Goal: Task Accomplishment & Management: Use online tool/utility

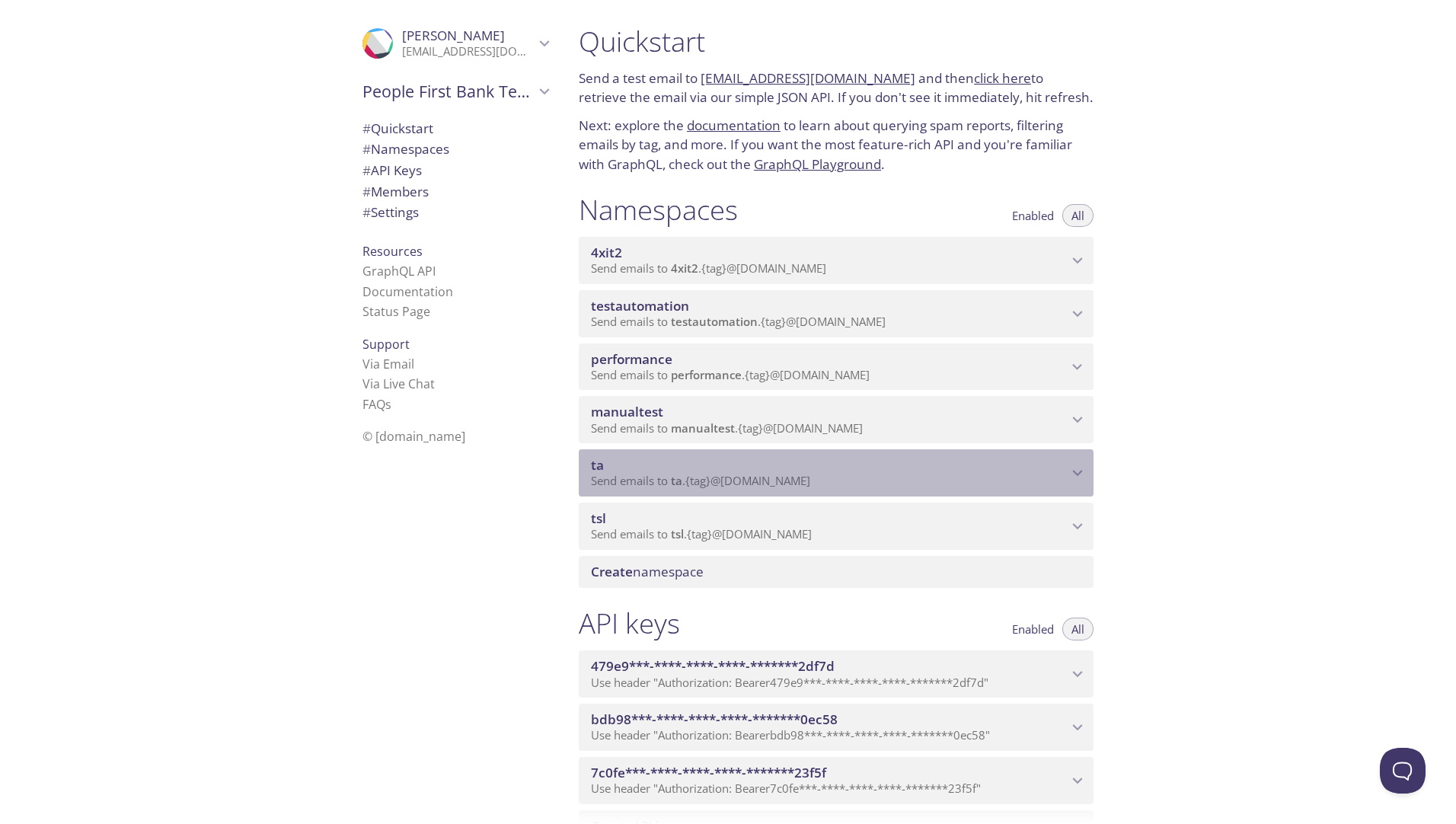
click at [1083, 485] on div "ta Send emails to ta . {tag} @[DOMAIN_NAME]" at bounding box center [835, 472] width 515 height 47
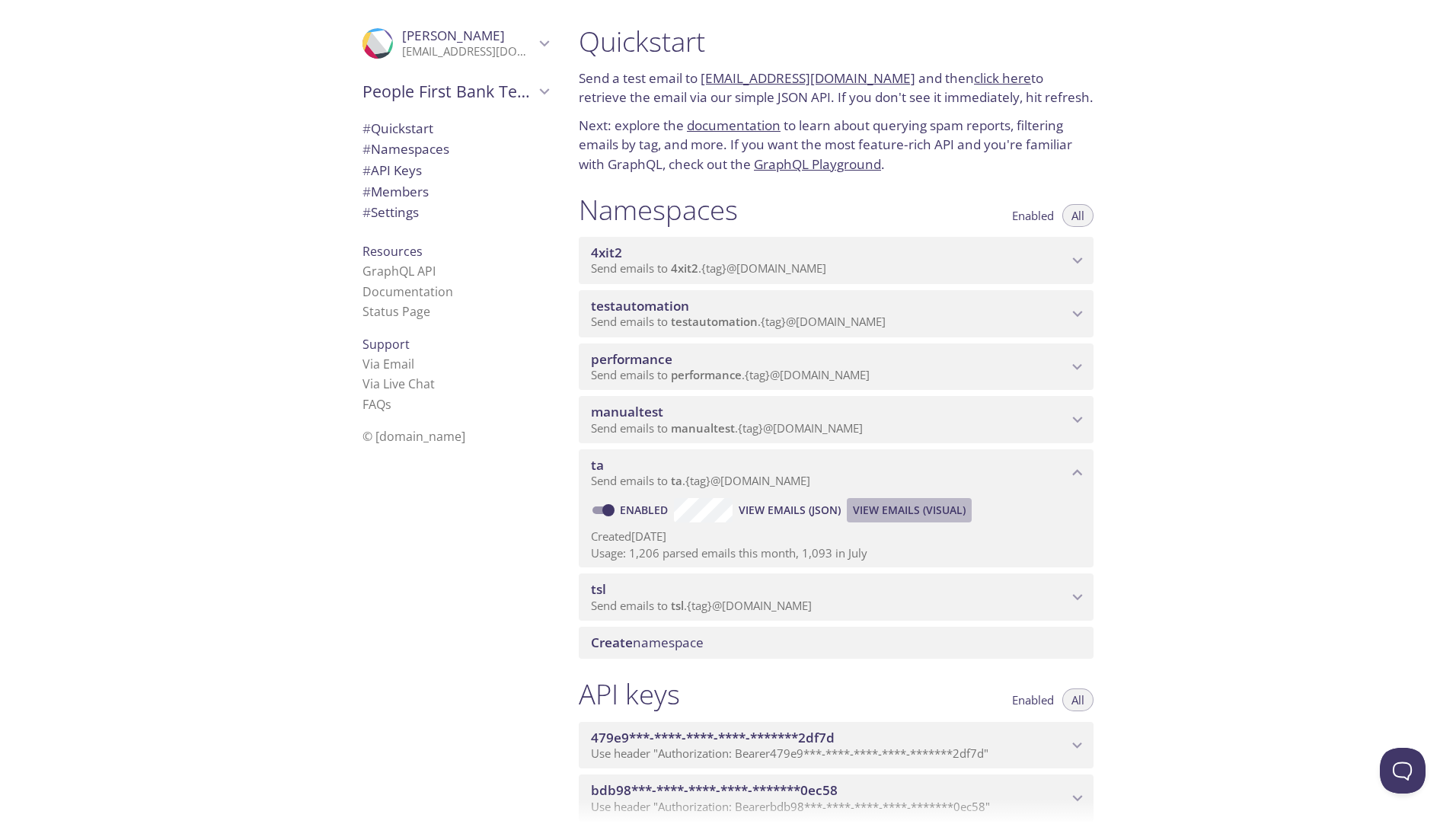
click at [898, 509] on span "View Emails (Visual)" at bounding box center [909, 510] width 113 height 19
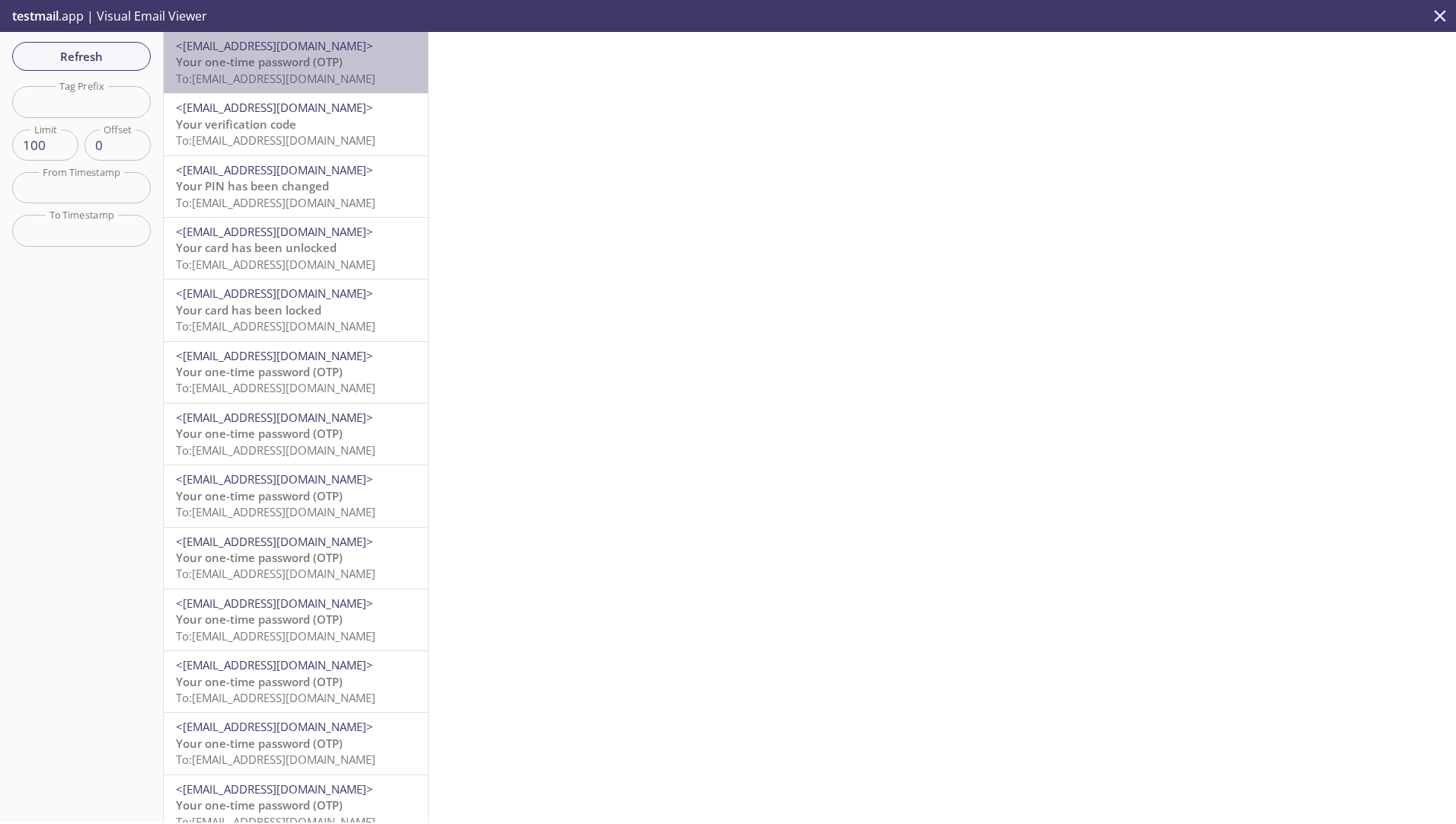
click at [331, 85] on span "To: [EMAIL_ADDRESS][DOMAIN_NAME]" at bounding box center [275, 78] width 200 height 15
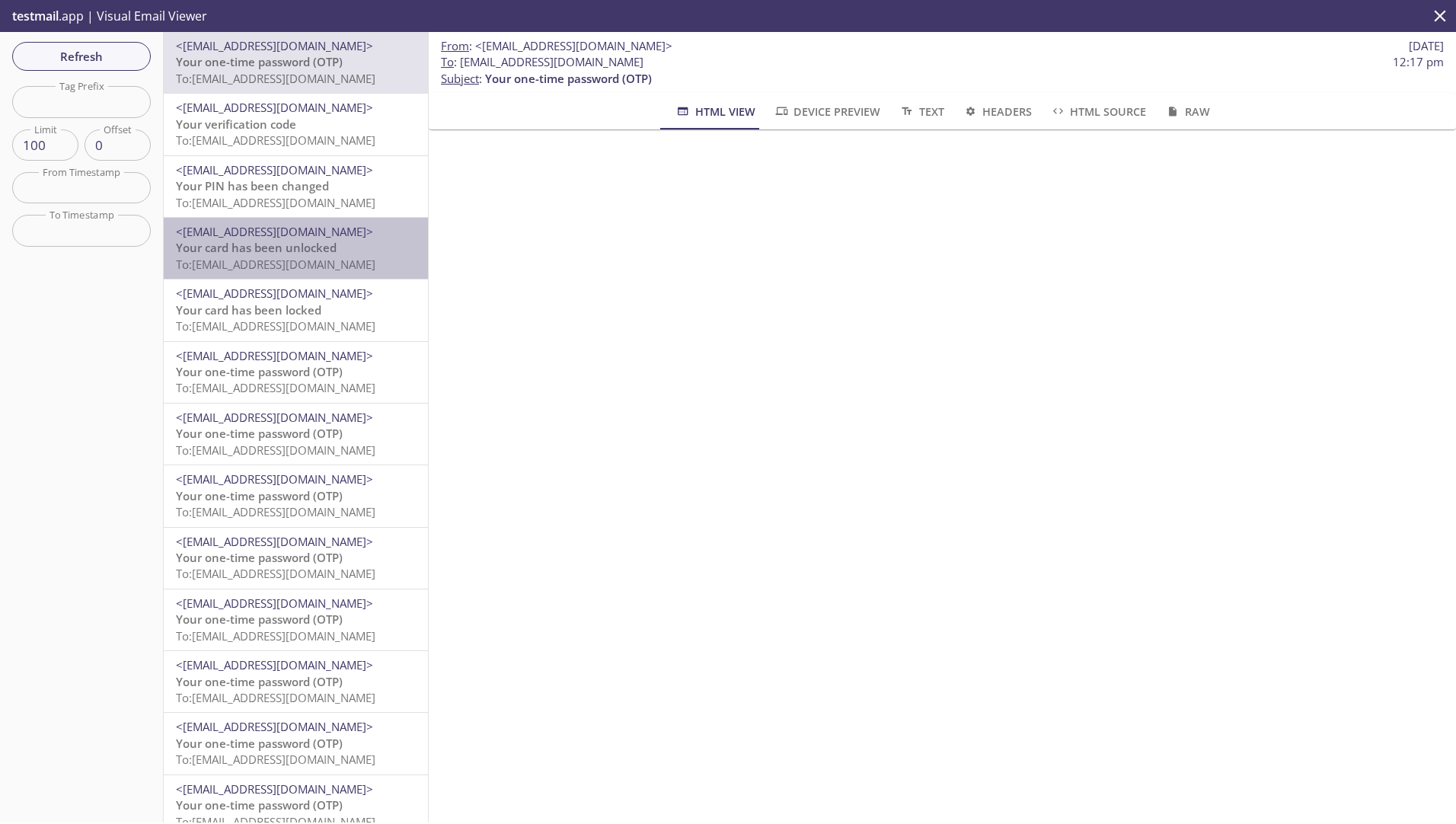
click at [328, 263] on span "To: [EMAIL_ADDRESS][DOMAIN_NAME]" at bounding box center [275, 264] width 200 height 15
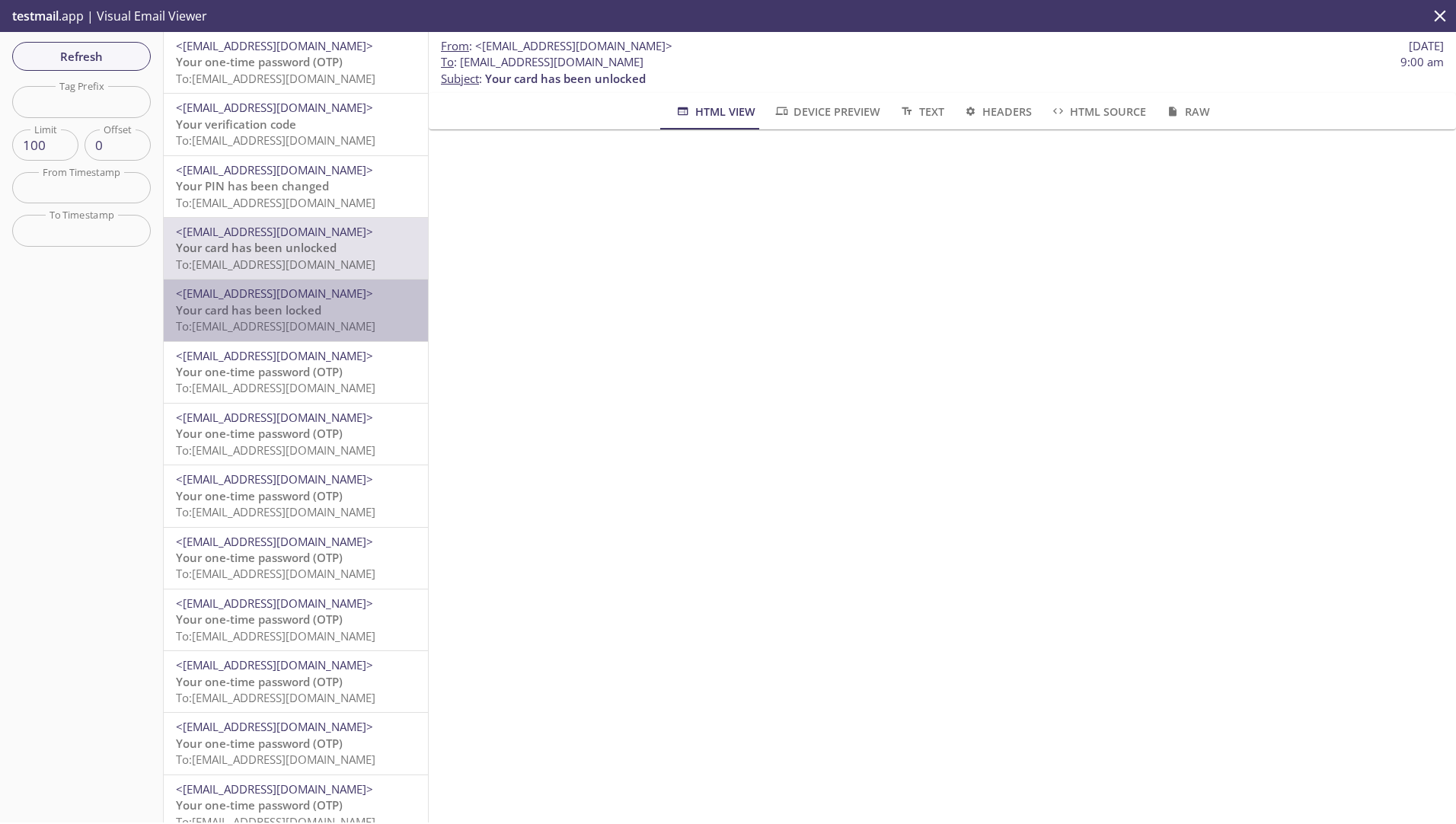
click at [323, 318] on span "To: [EMAIL_ADDRESS][DOMAIN_NAME]" at bounding box center [275, 325] width 200 height 15
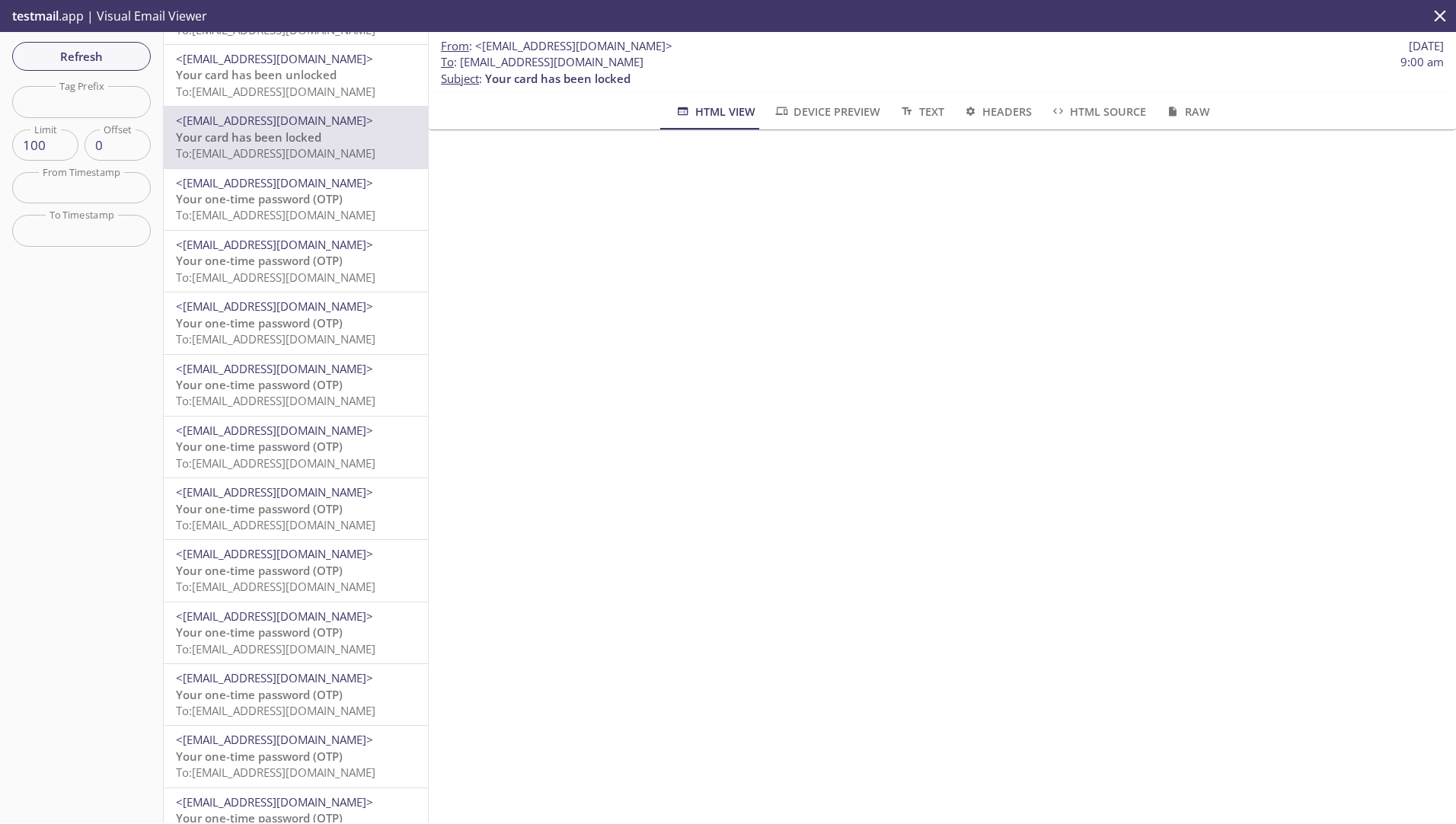
scroll to position [172, 0]
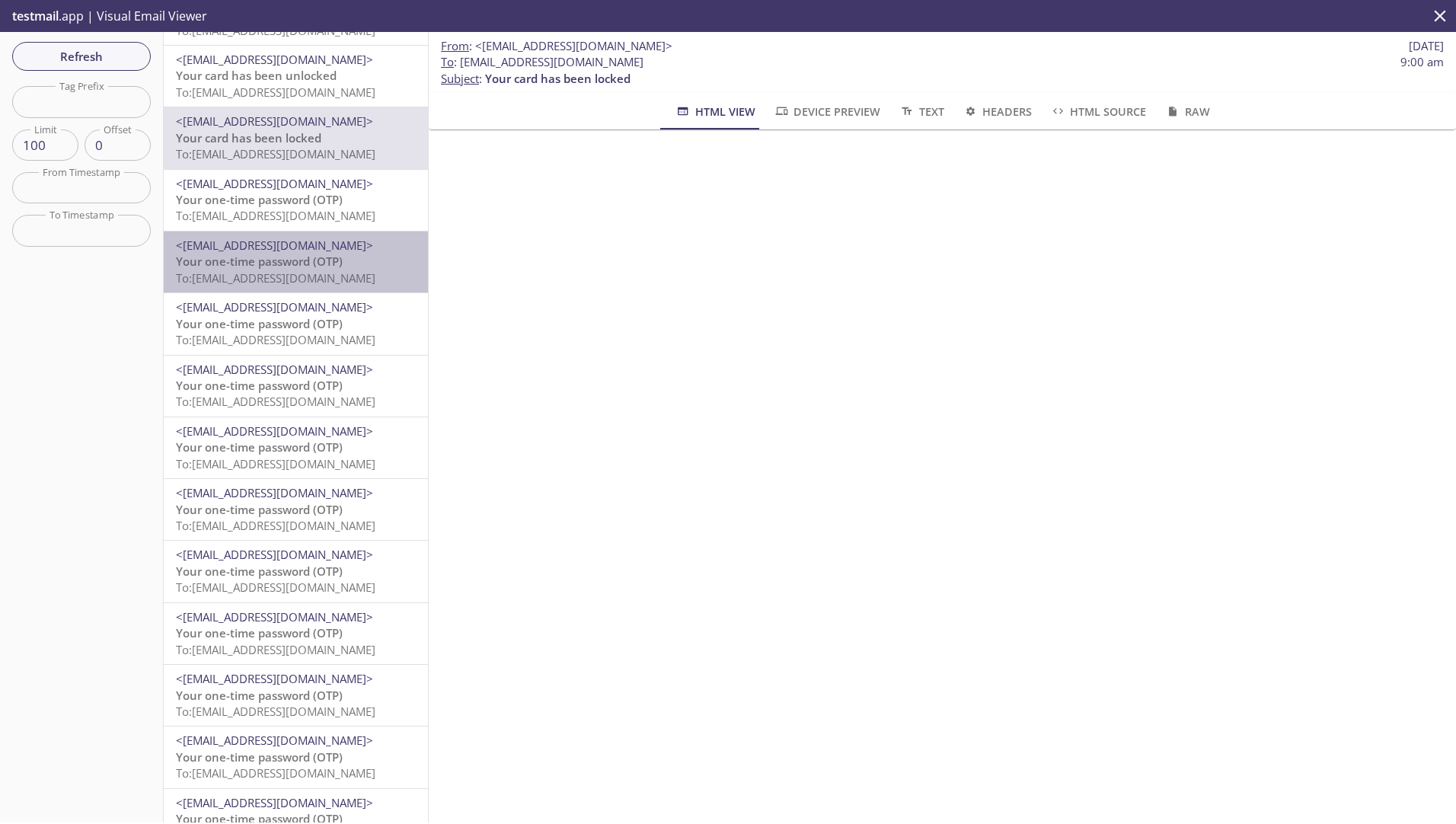
click at [301, 238] on span "<[EMAIL_ADDRESS][DOMAIN_NAME]>" at bounding box center [274, 245] width 197 height 15
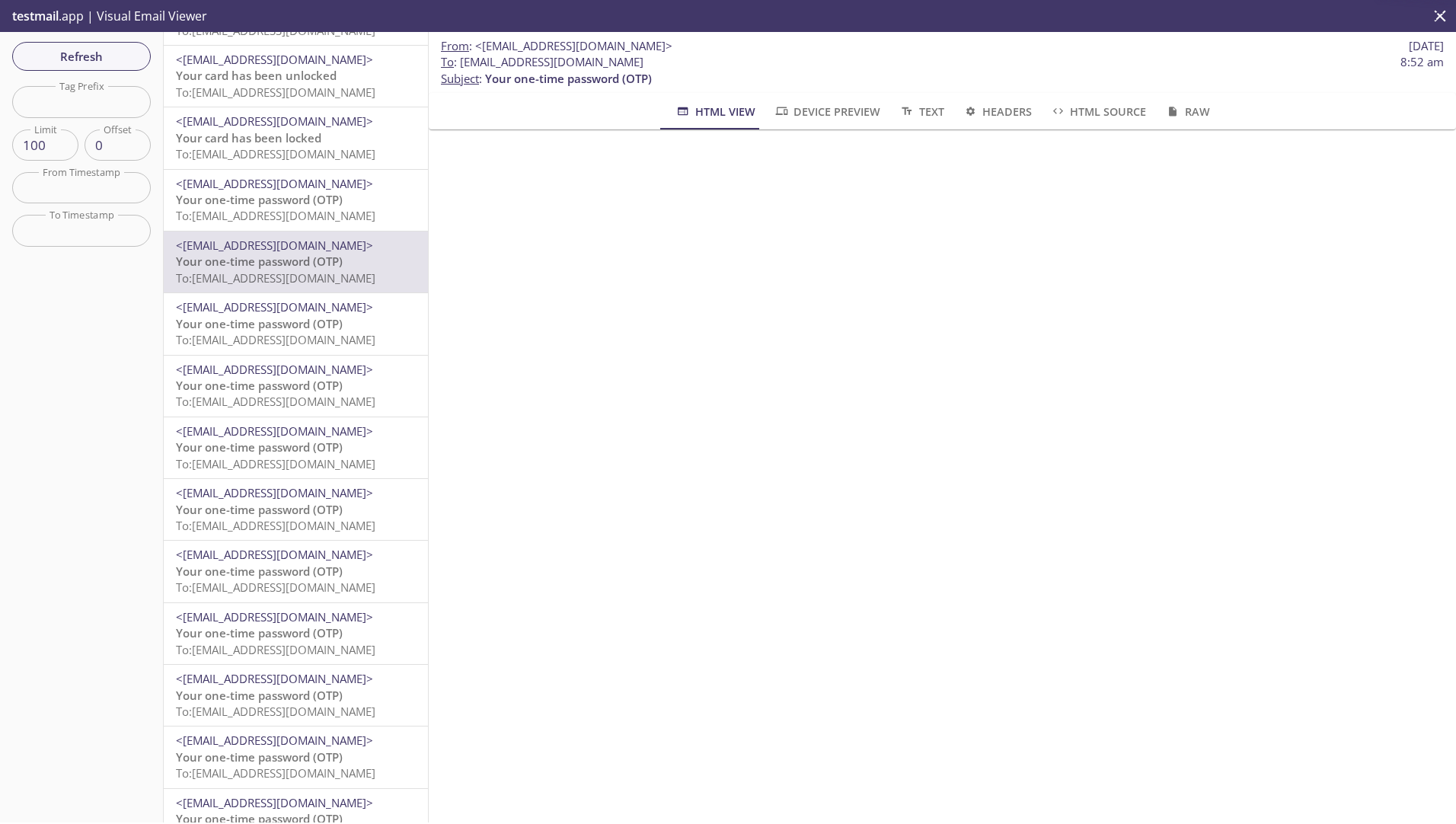
click at [291, 208] on p "Your one-time password (OTP) To: [EMAIL_ADDRESS][DOMAIN_NAME]" at bounding box center [296, 208] width 240 height 33
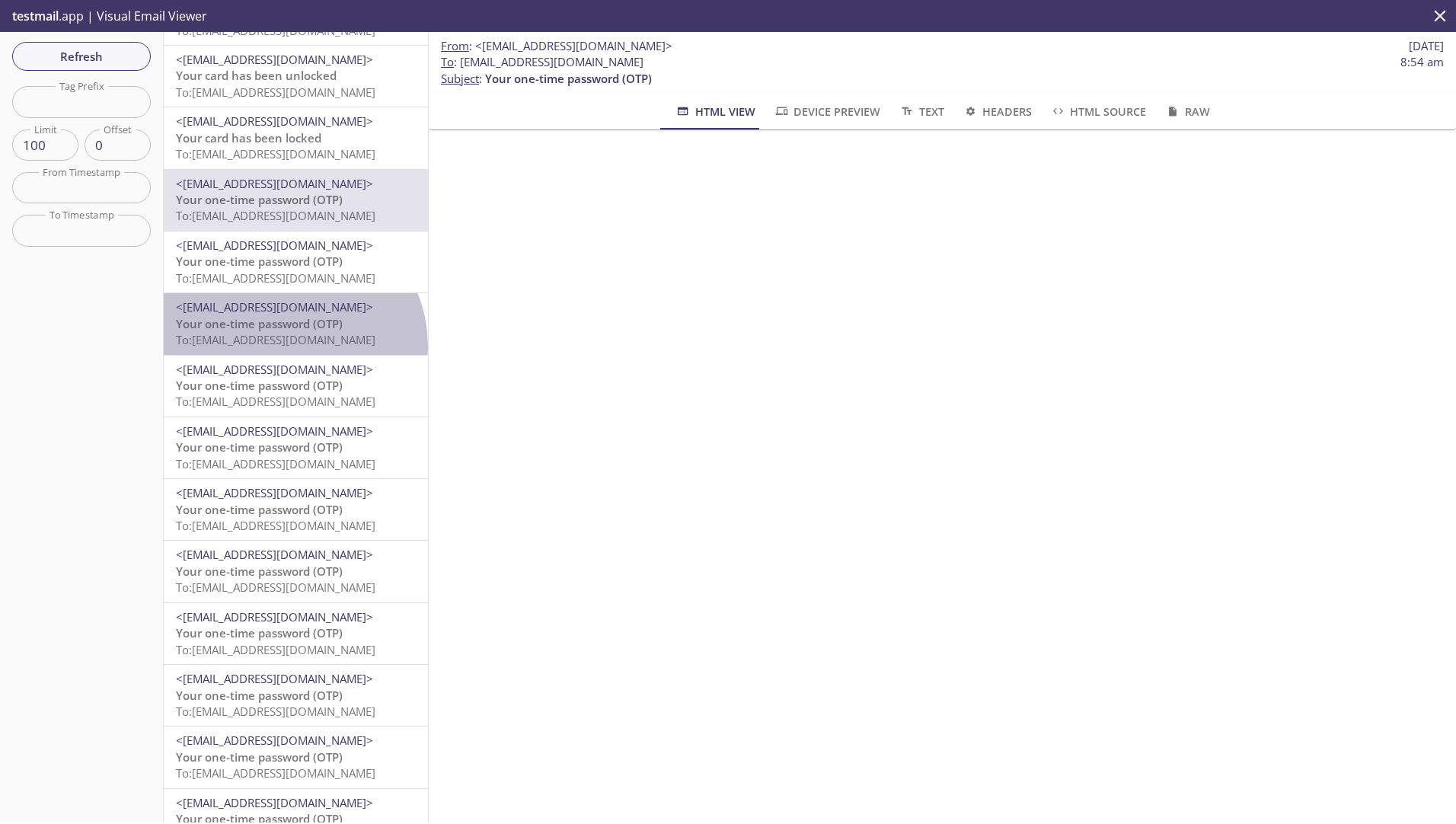
click at [290, 346] on span "To: [EMAIL_ADDRESS][DOMAIN_NAME]" at bounding box center [275, 339] width 200 height 15
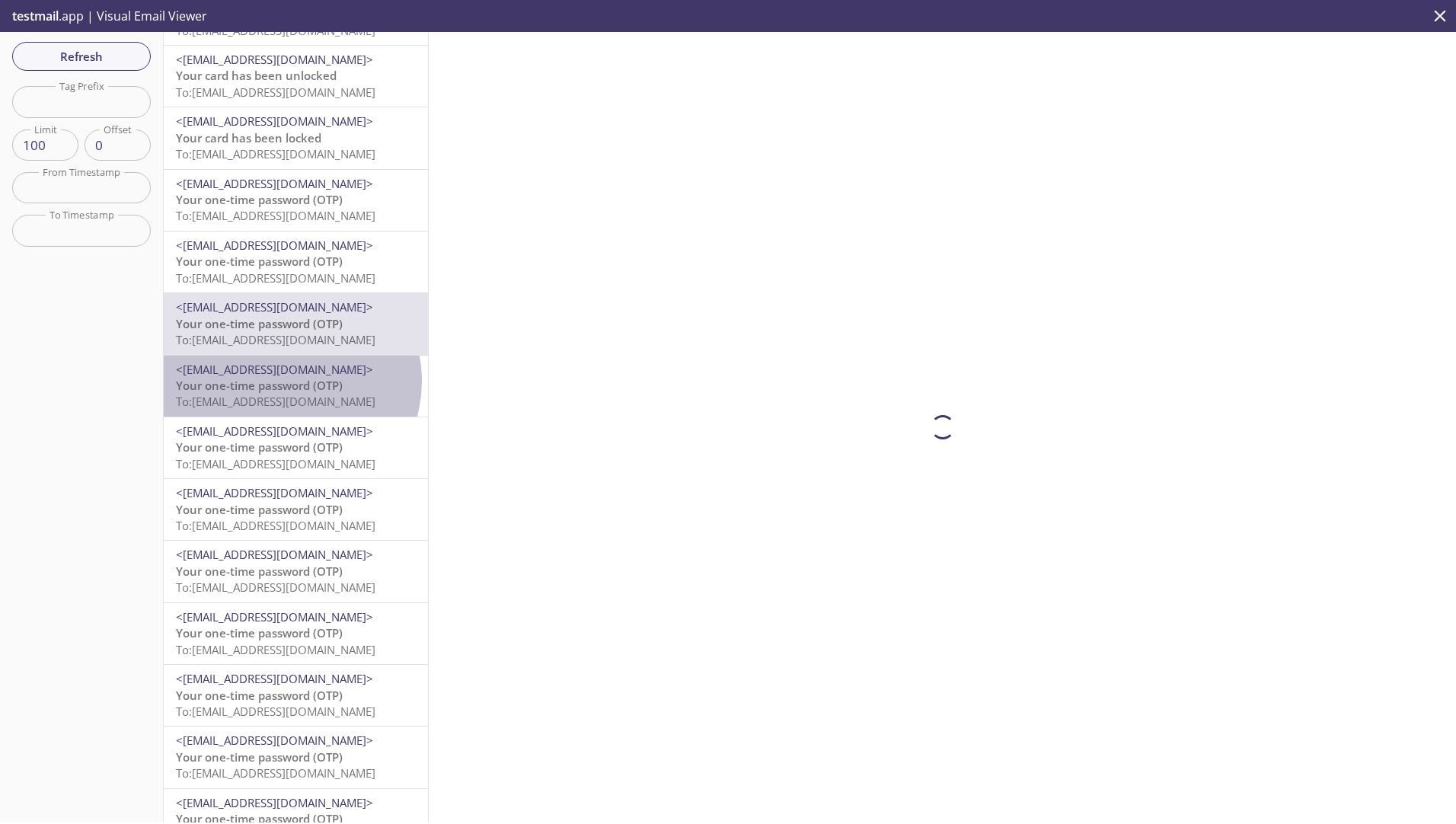
click at [290, 381] on span "Your one-time password (OTP)" at bounding box center [259, 385] width 167 height 15
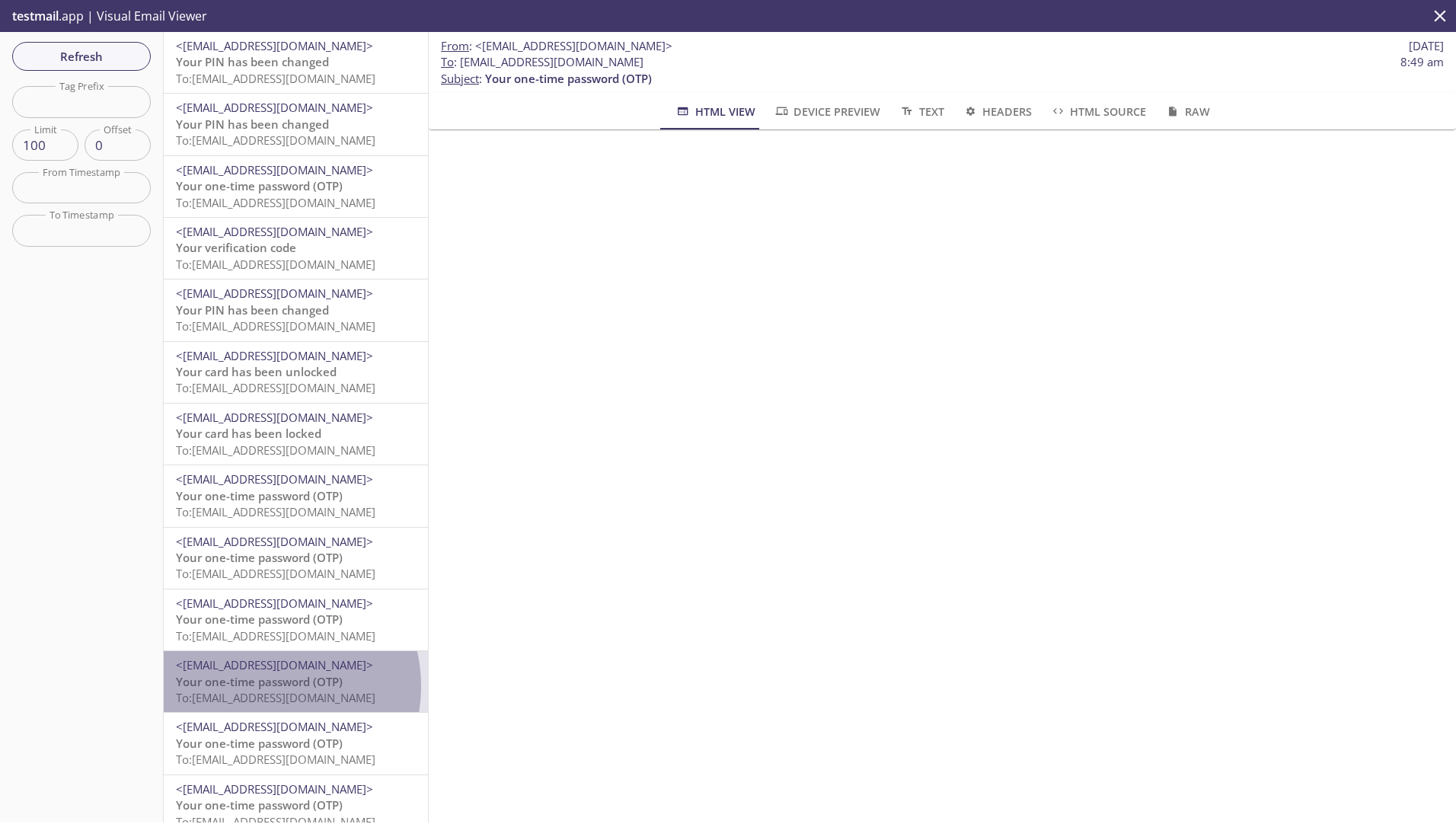
click at [265, 686] on span "Your one-time password (OTP)" at bounding box center [259, 681] width 167 height 15
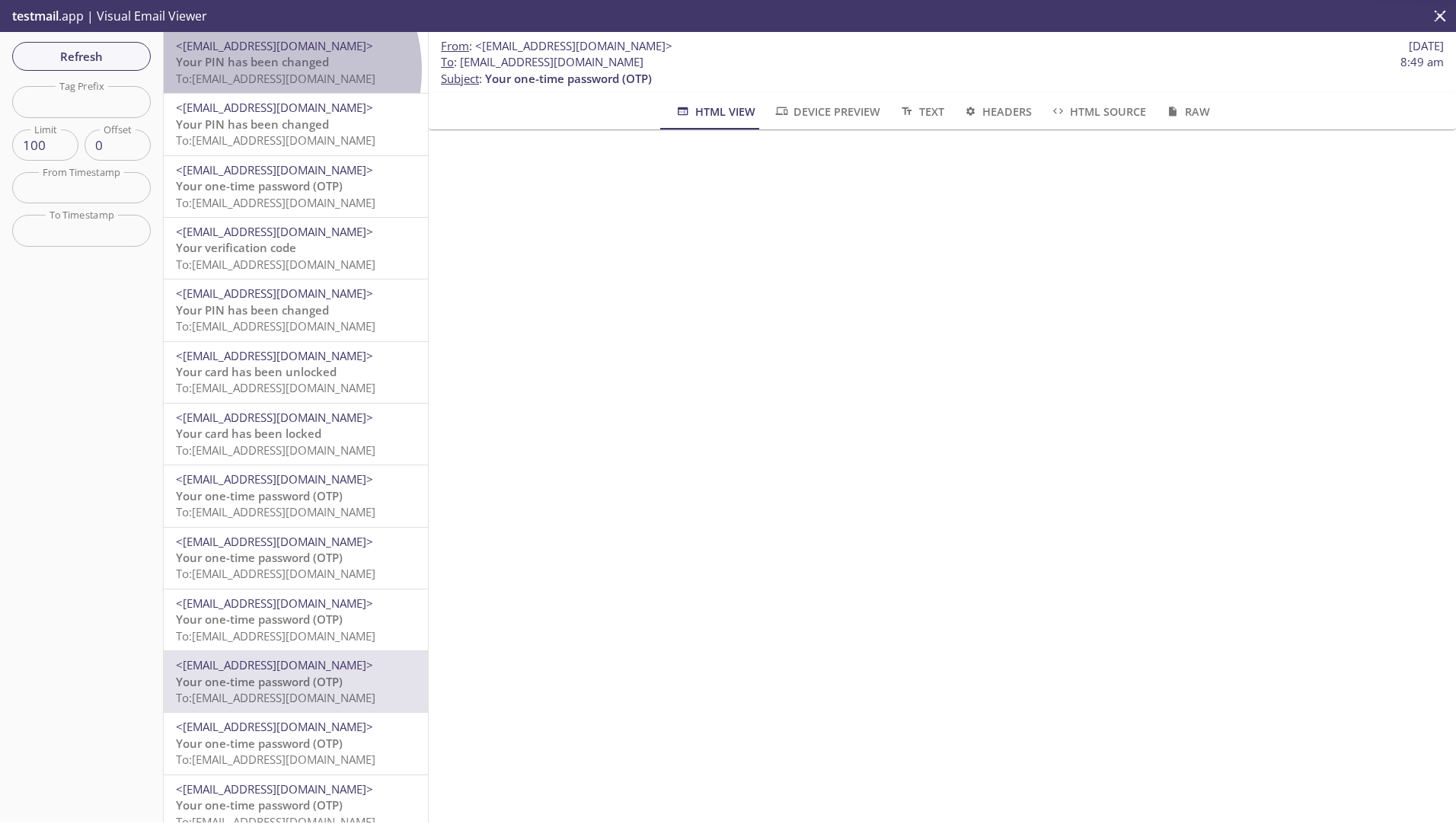
click at [267, 71] on span "To: [EMAIL_ADDRESS][DOMAIN_NAME]" at bounding box center [275, 78] width 200 height 15
